Goal: Information Seeking & Learning: Find specific page/section

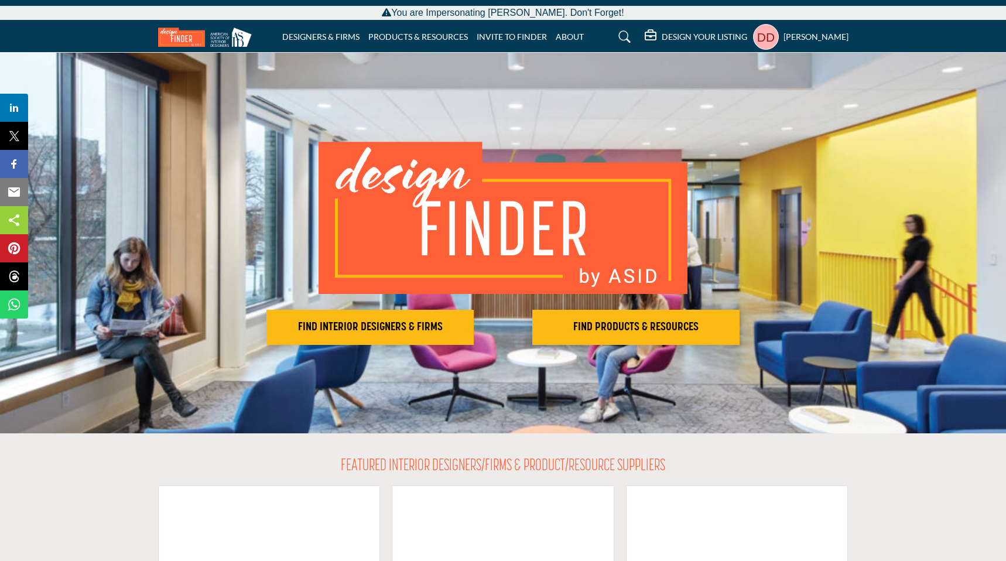
click at [772, 35] on profile-featured-02744ac4-f210-4151-b95d-4320e74af9f6 "Show hide supplier dropdown" at bounding box center [766, 37] width 26 height 26
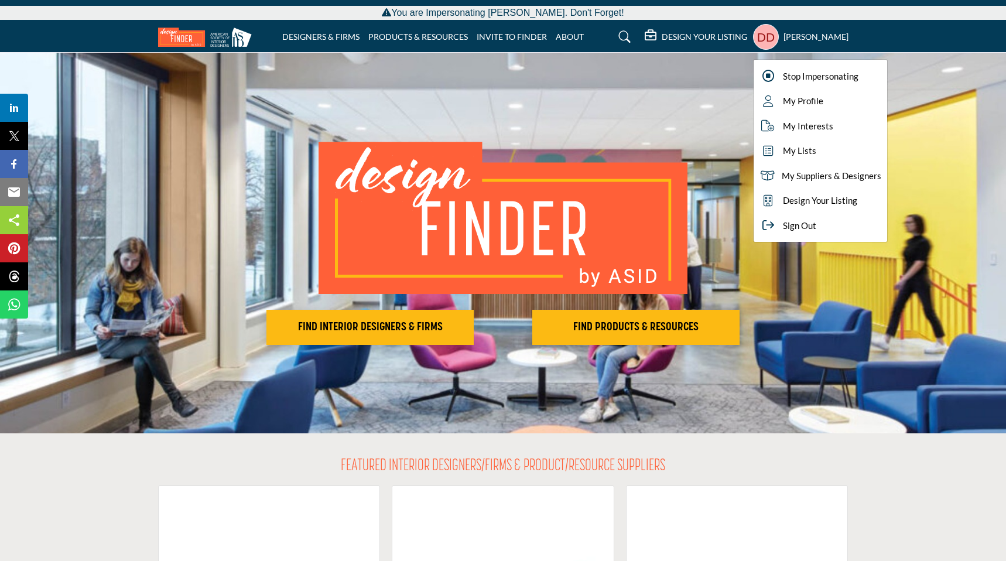
click at [699, 128] on div "FIND INTERIOR DESIGNERS & FIRMS FIND PRODUCTS & RESOURCES" at bounding box center [503, 243] width 1006 height 381
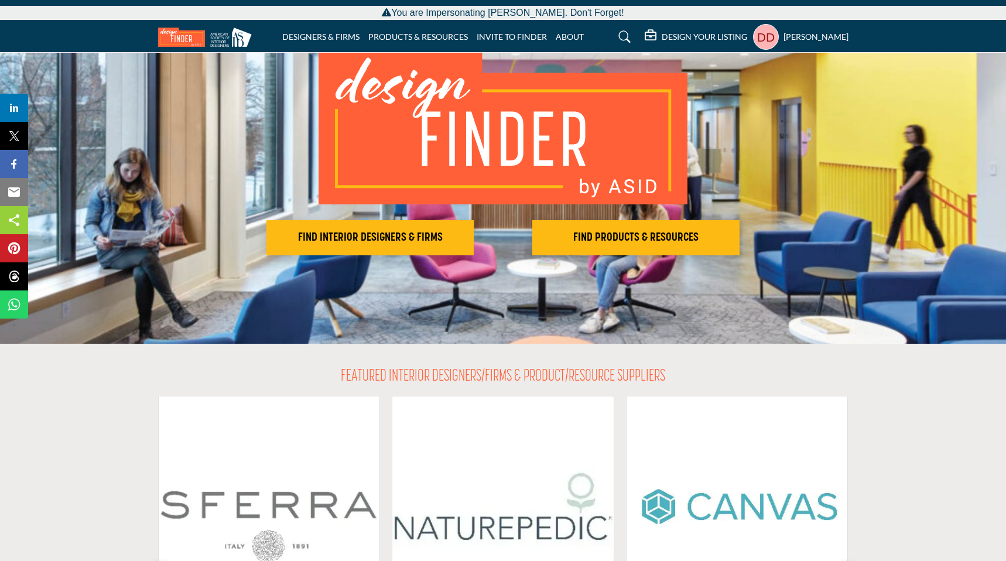
scroll to position [53, 0]
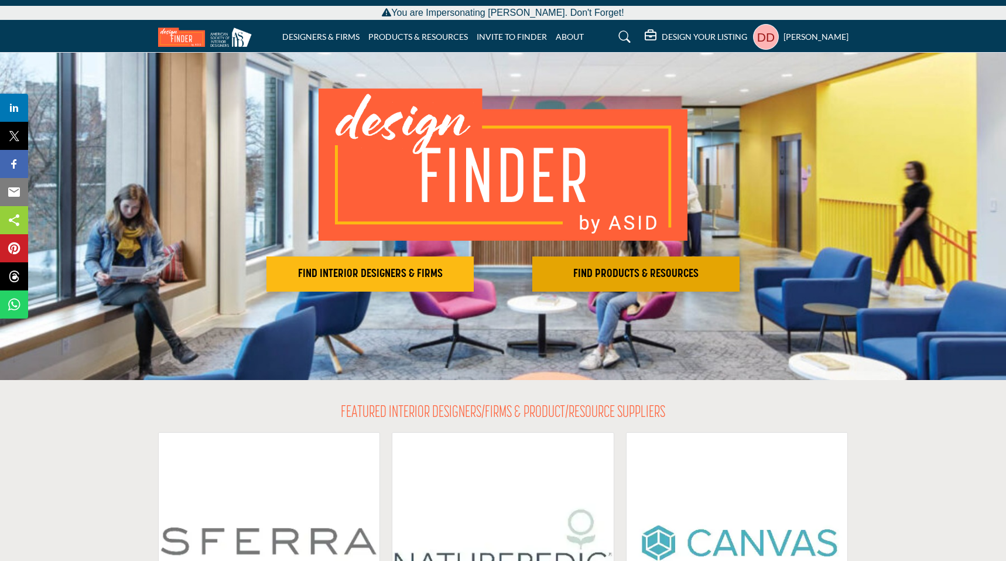
click at [604, 270] on h2 "FIND PRODUCTS & RESOURCES" at bounding box center [636, 274] width 200 height 14
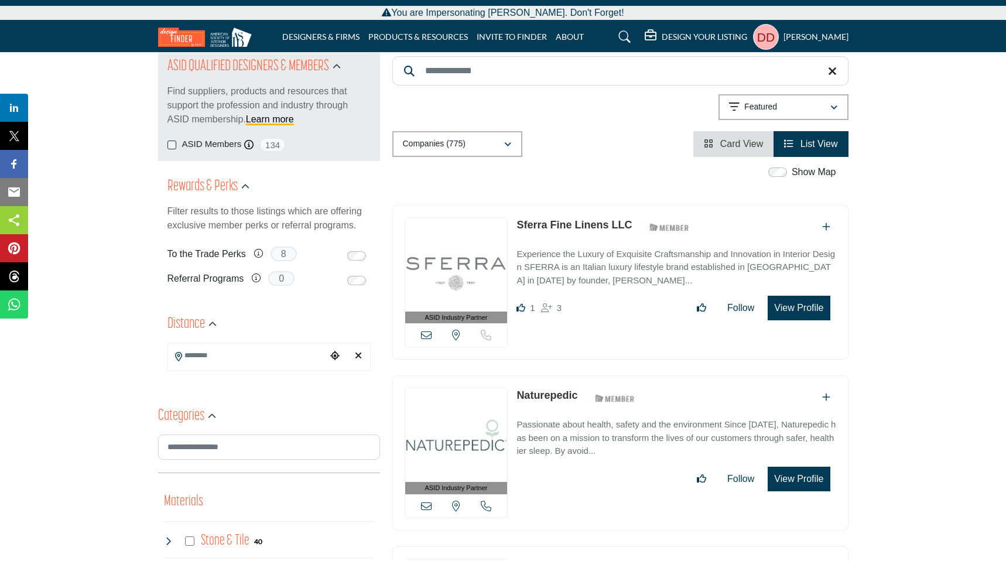
scroll to position [138, 0]
click at [774, 36] on profile-featured-02744ac4-f210-4151-b95d-4320e74af9f6 "Show hide supplier dropdown" at bounding box center [766, 37] width 26 height 26
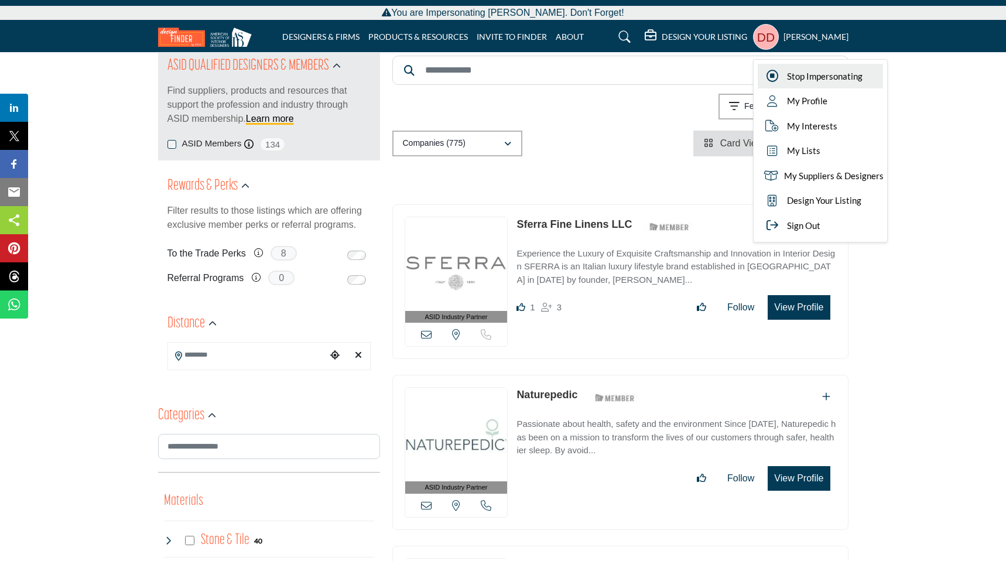
click at [789, 81] on div "Stop Impersonating" at bounding box center [820, 76] width 125 height 25
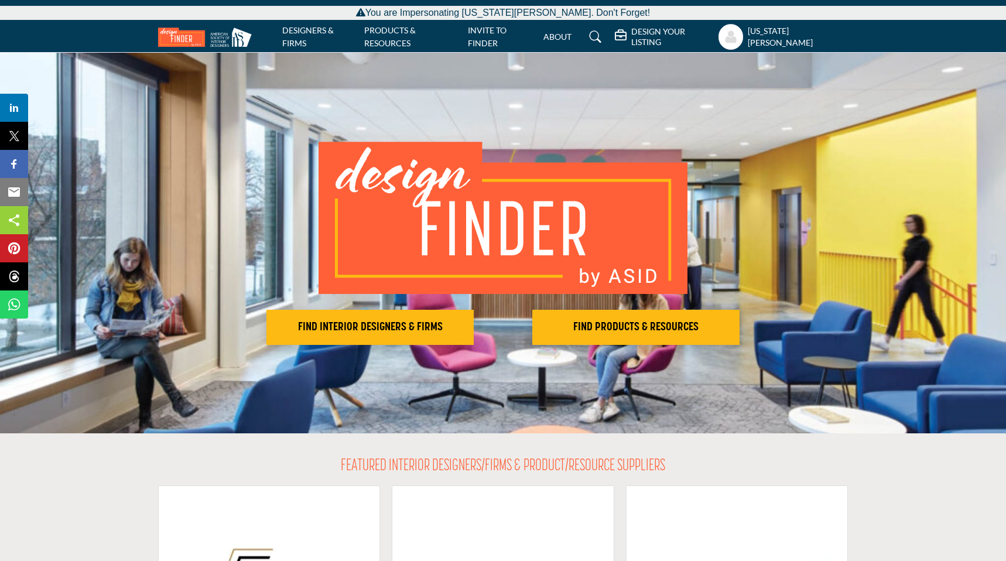
click at [744, 39] on profile-featured-8875dabf-7e65-4f5b-8ba0-862a14d3601b "Show hide supplier dropdown" at bounding box center [731, 37] width 25 height 26
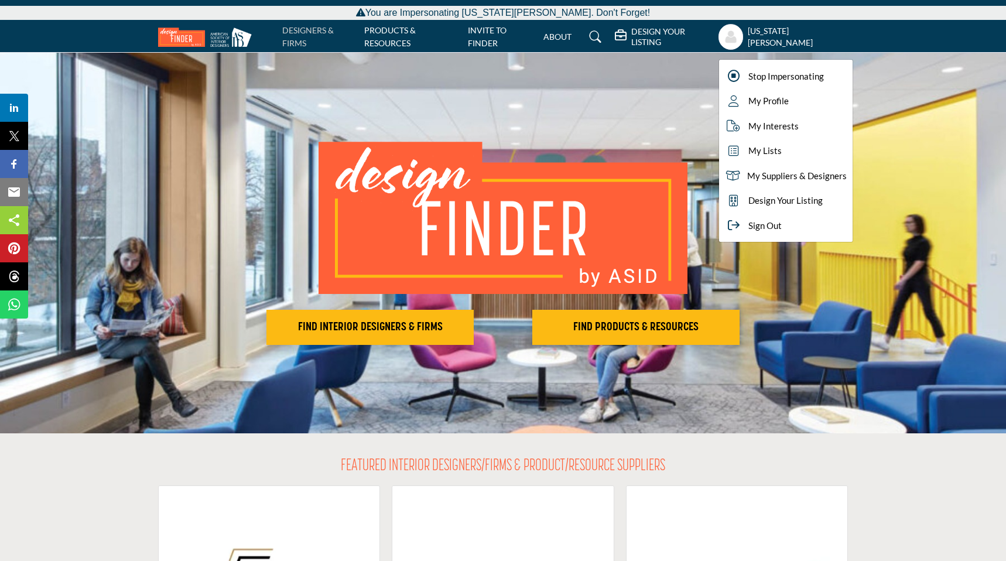
click at [306, 36] on link "DESIGNERS & FIRMS" at bounding box center [308, 36] width 52 height 23
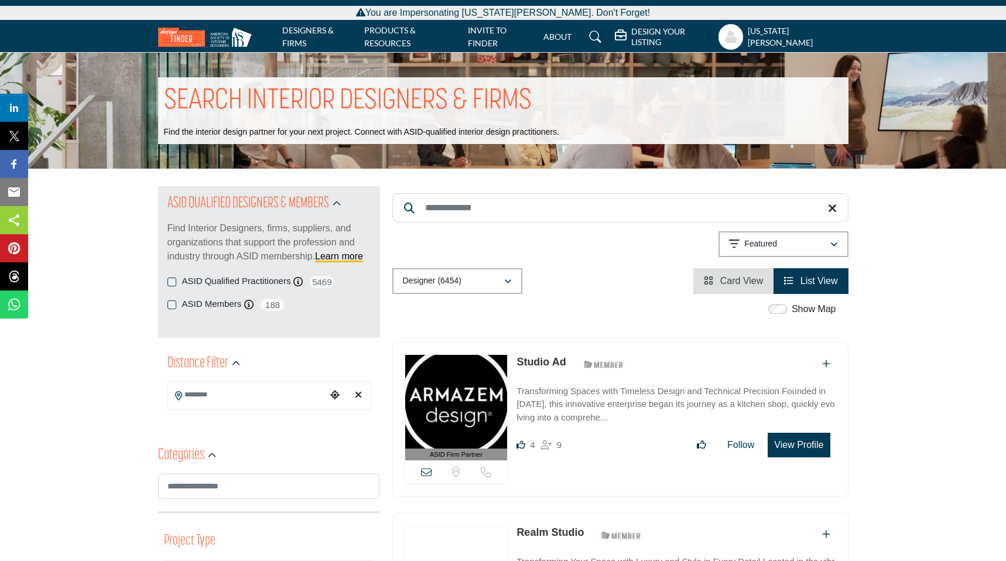
click at [546, 364] on link "Studio Ad" at bounding box center [541, 362] width 49 height 12
